Goal: Information Seeking & Learning: Check status

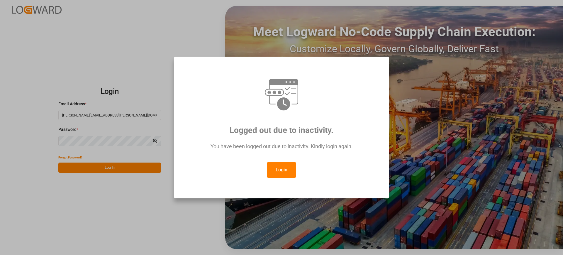
click at [282, 168] on button "Login" at bounding box center [281, 170] width 29 height 16
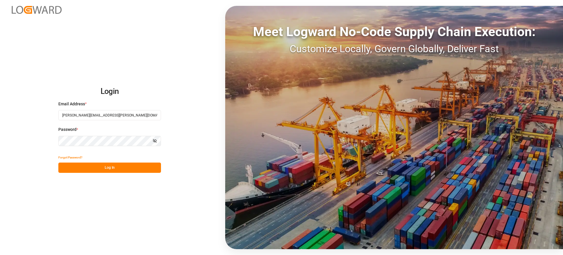
click at [118, 171] on button "Log In" at bounding box center [109, 167] width 103 height 10
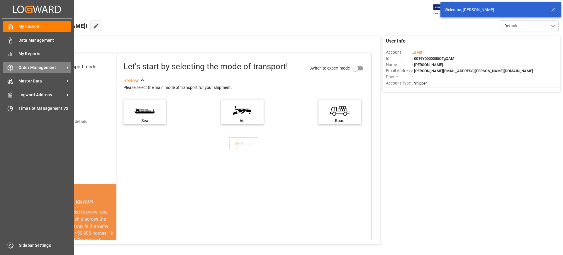
click at [57, 68] on span "Order Management" at bounding box center [41, 67] width 46 height 6
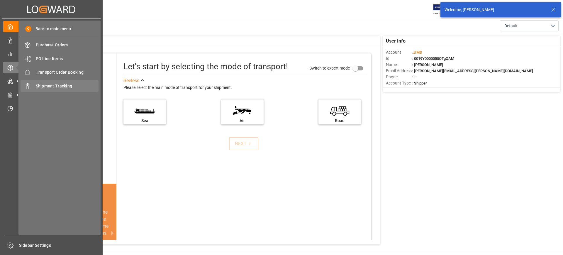
click at [59, 85] on span "Shipment Tracking" at bounding box center [67, 86] width 63 height 6
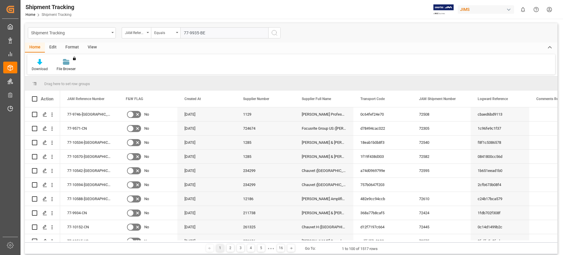
type input "77-9935-BE"
click at [272, 33] on circle "search button" at bounding box center [274, 32] width 5 height 5
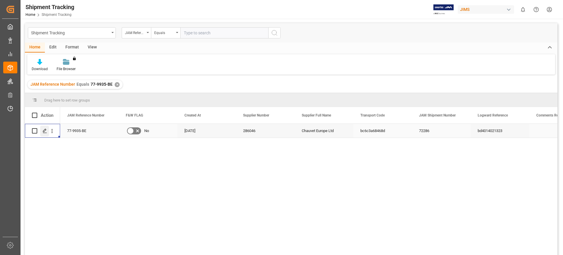
click at [42, 131] on div "Press SPACE to select this row." at bounding box center [44, 130] width 9 height 11
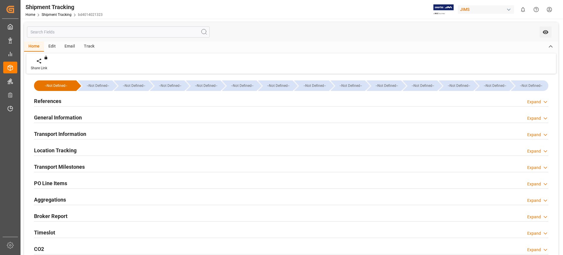
click at [59, 98] on h2 "References" at bounding box center [47, 101] width 27 height 8
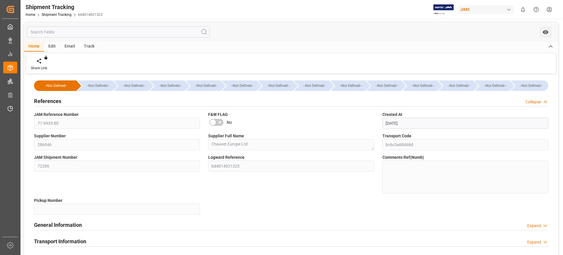
click at [59, 98] on h2 "References" at bounding box center [47, 101] width 27 height 8
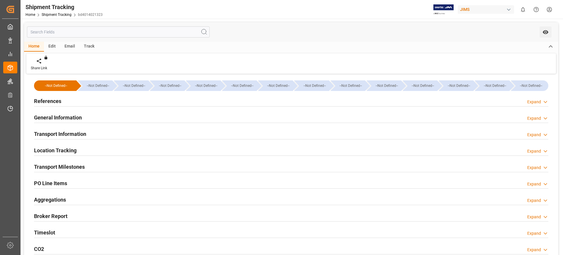
click at [66, 118] on h2 "General Information" at bounding box center [58, 117] width 48 height 8
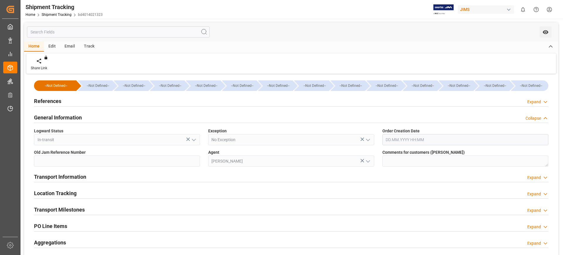
click at [66, 118] on h2 "General Information" at bounding box center [58, 117] width 48 height 8
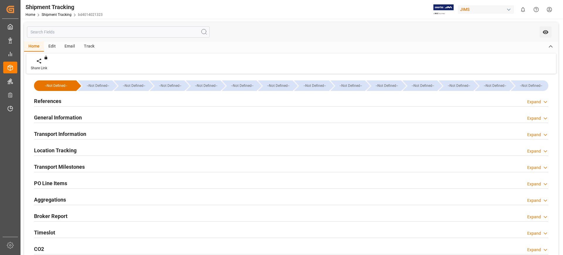
click at [69, 133] on h2 "Transport Information" at bounding box center [60, 134] width 52 height 8
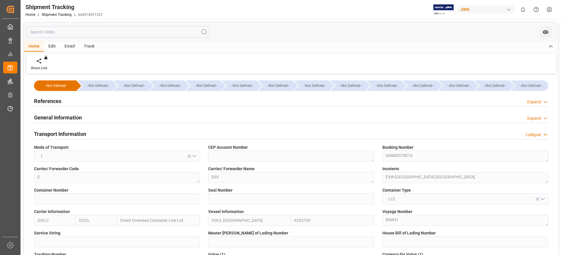
click at [69, 133] on h2 "Transport Information" at bounding box center [60, 134] width 52 height 8
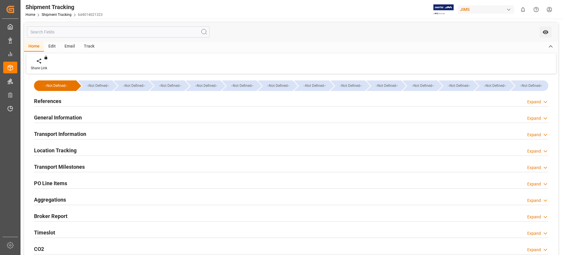
click at [69, 148] on h2 "Location Tracking" at bounding box center [55, 150] width 42 height 8
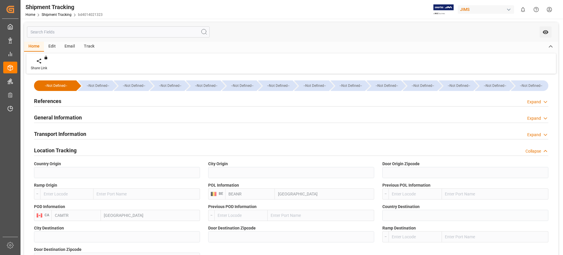
click at [69, 148] on h2 "Location Tracking" at bounding box center [55, 150] width 42 height 8
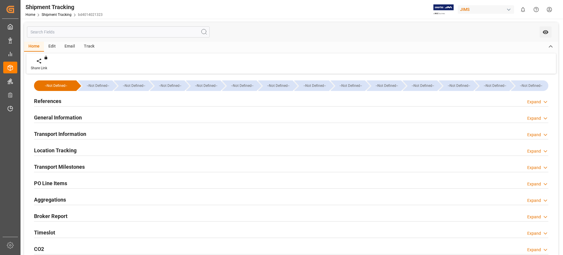
click at [71, 166] on h2 "Transport Milestones" at bounding box center [59, 167] width 51 height 8
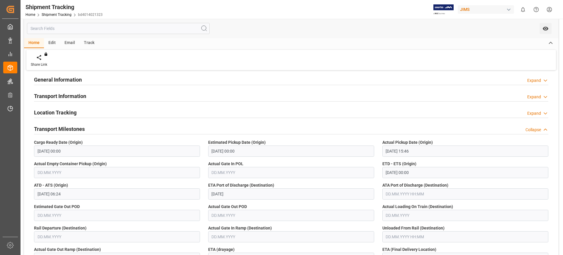
scroll to position [37, 0]
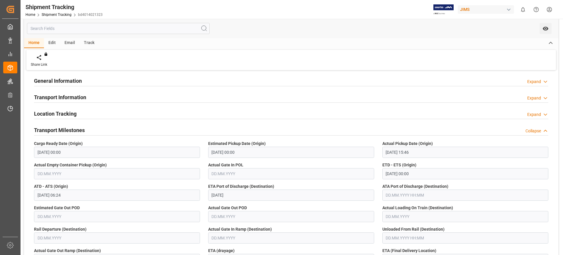
click at [72, 128] on h2 "Transport Milestones" at bounding box center [59, 130] width 51 height 8
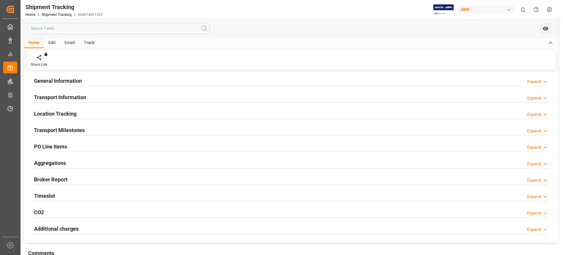
click at [49, 196] on h2 "Timeslot" at bounding box center [44, 196] width 21 height 8
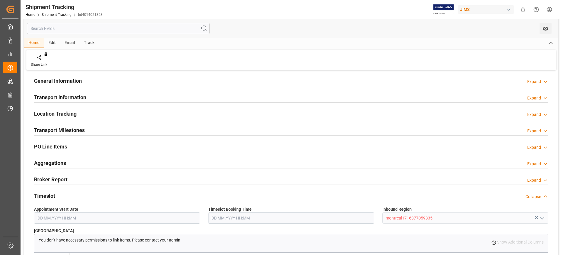
click at [51, 188] on div "Timeslot Collapse" at bounding box center [291, 196] width 522 height 16
click at [47, 192] on h2 "Timeslot" at bounding box center [44, 196] width 21 height 8
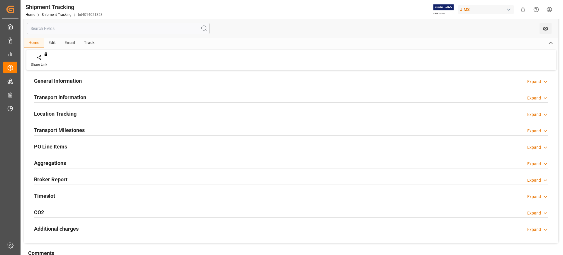
click at [70, 126] on h2 "Transport Milestones" at bounding box center [59, 130] width 51 height 8
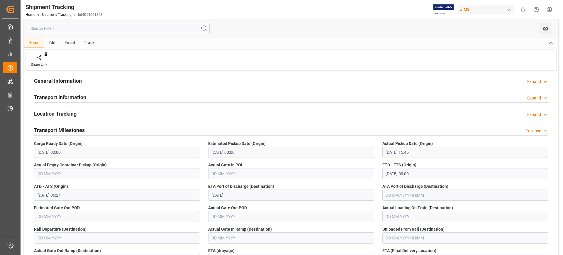
click at [68, 113] on h2 "Location Tracking" at bounding box center [55, 114] width 42 height 8
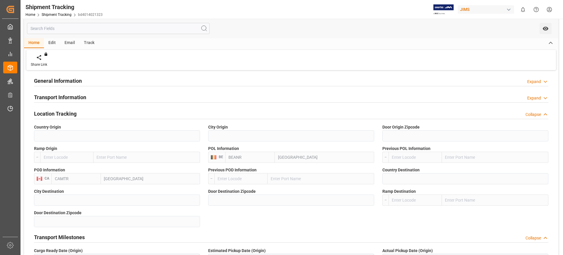
click at [68, 113] on h2 "Location Tracking" at bounding box center [55, 114] width 42 height 8
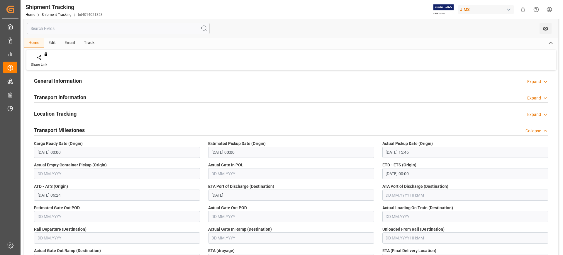
click at [68, 98] on h2 "Transport Information" at bounding box center [60, 97] width 52 height 8
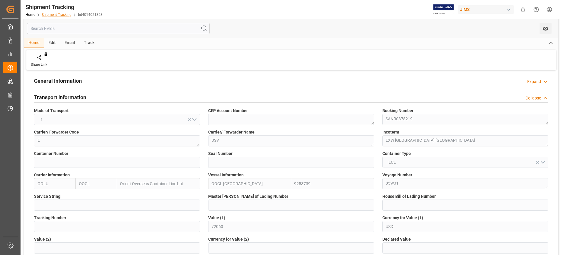
click at [66, 14] on link "Shipment Tracking" at bounding box center [57, 15] width 30 height 4
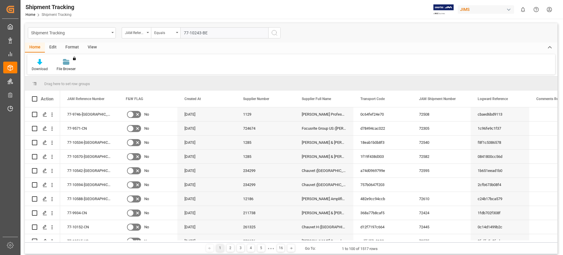
type input "77-10243-BE"
click at [277, 32] on icon "search button" at bounding box center [274, 32] width 7 height 7
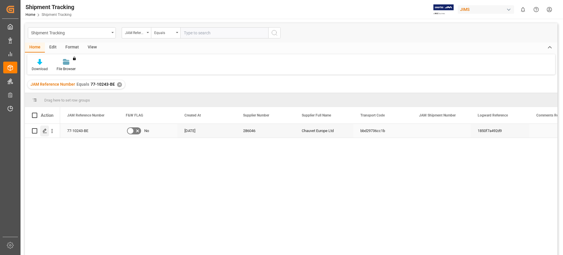
click at [42, 132] on div "Press SPACE to select this row." at bounding box center [44, 130] width 9 height 11
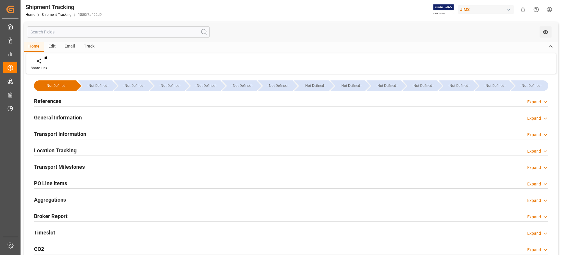
click at [42, 100] on h2 "References" at bounding box center [47, 101] width 27 height 8
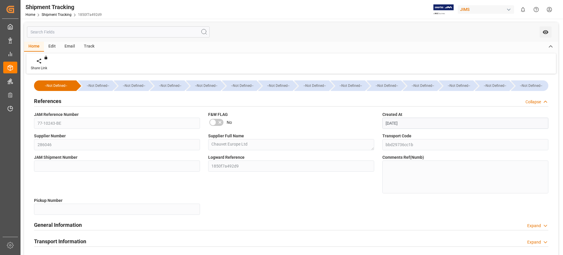
click at [42, 100] on h2 "References" at bounding box center [47, 101] width 27 height 8
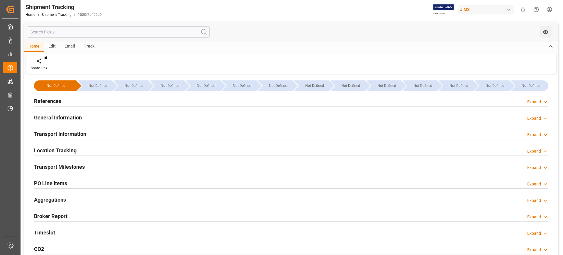
click at [54, 115] on h2 "General Information" at bounding box center [58, 117] width 48 height 8
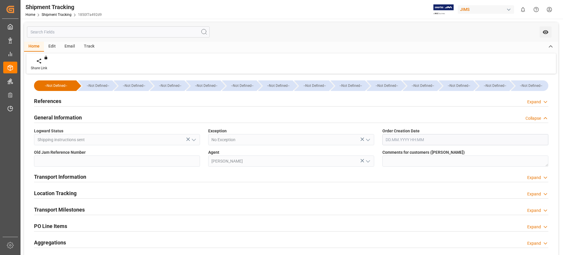
click at [54, 115] on h2 "General Information" at bounding box center [58, 117] width 48 height 8
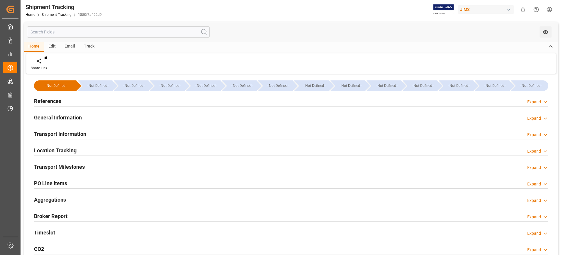
click at [52, 130] on h2 "Transport Information" at bounding box center [60, 134] width 52 height 8
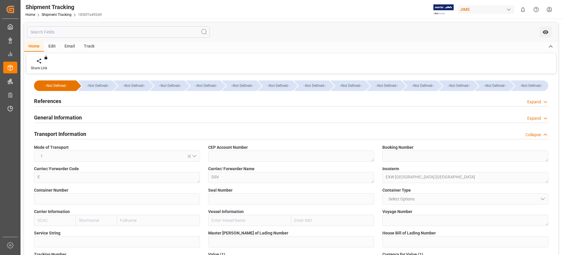
click at [59, 132] on h2 "Transport Information" at bounding box center [60, 134] width 52 height 8
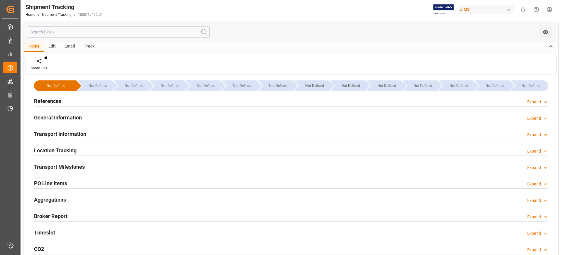
click at [60, 115] on h2 "General Information" at bounding box center [58, 117] width 48 height 8
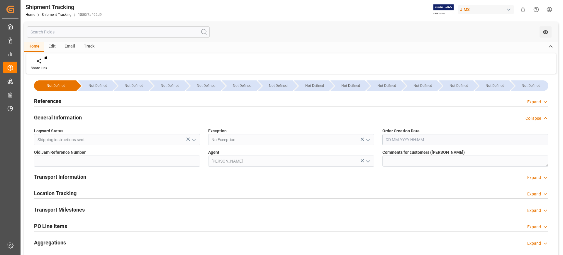
click at [60, 115] on h2 "General Information" at bounding box center [58, 117] width 48 height 8
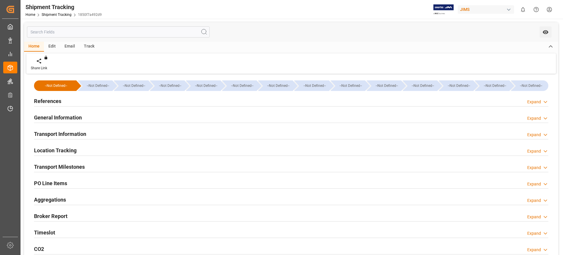
click at [64, 146] on h2 "Location Tracking" at bounding box center [55, 150] width 42 height 8
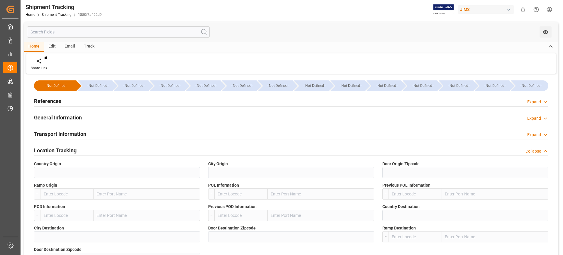
click at [64, 146] on h2 "Location Tracking" at bounding box center [55, 150] width 42 height 8
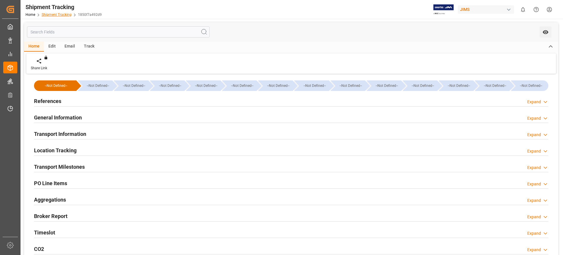
click at [59, 14] on link "Shipment Tracking" at bounding box center [57, 15] width 30 height 4
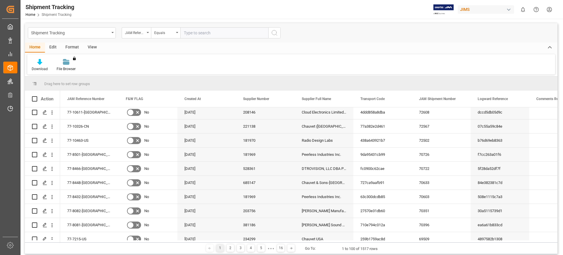
scroll to position [330, 0]
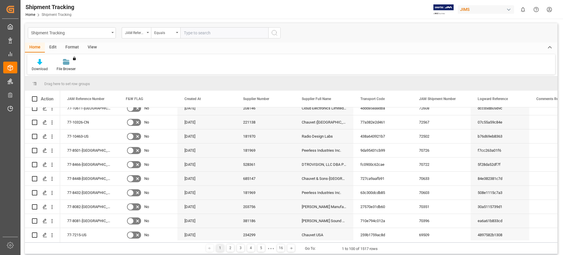
click at [192, 34] on input "text" at bounding box center [224, 32] width 88 height 11
type input "77-9935-be"
click at [274, 31] on icon "search button" at bounding box center [274, 32] width 7 height 7
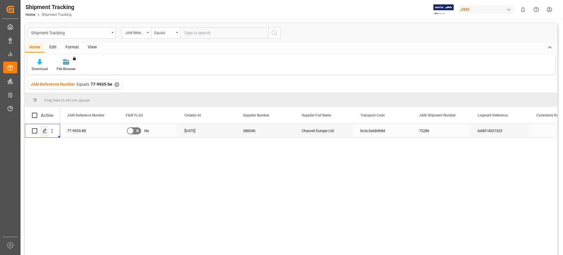
click at [45, 129] on polygon "Press SPACE to select this row." at bounding box center [44, 130] width 3 height 3
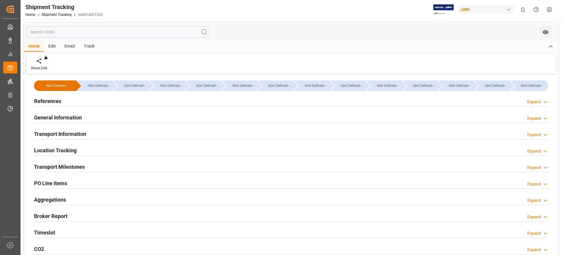
click at [76, 133] on h2 "Transport Information" at bounding box center [60, 134] width 52 height 8
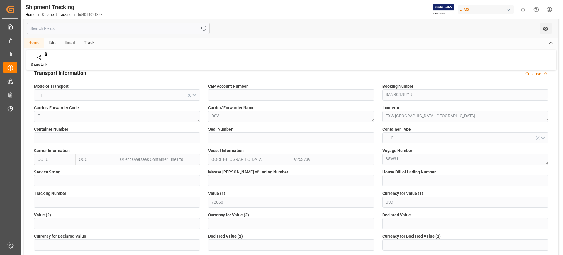
scroll to position [73, 0]
